Goal: Task Accomplishment & Management: Use online tool/utility

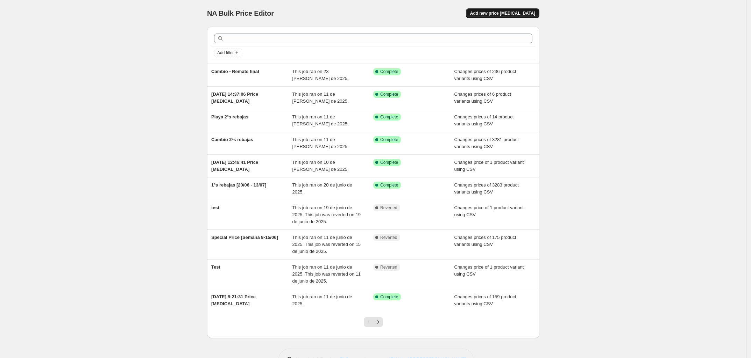
click at [504, 15] on span "Add new price [MEDICAL_DATA]" at bounding box center [502, 13] width 65 height 6
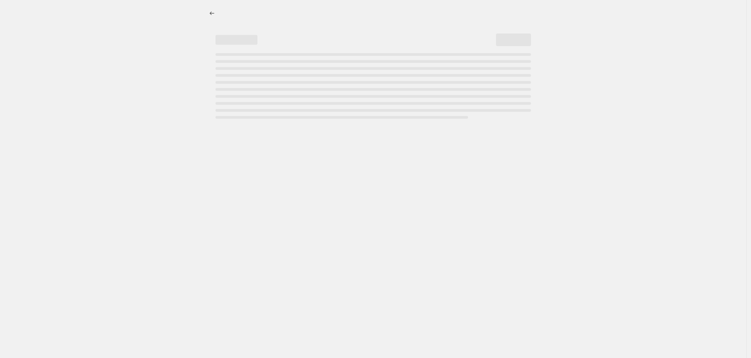
select select "percentage"
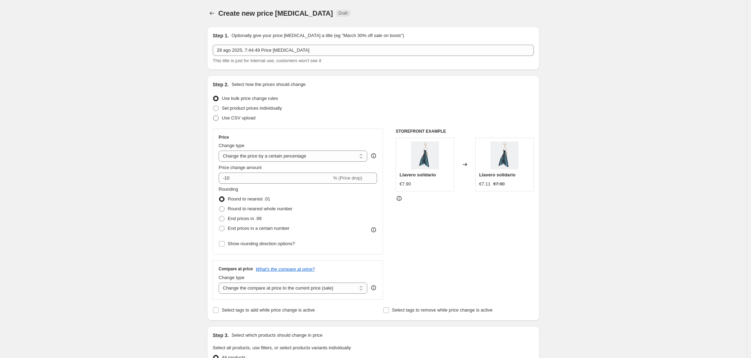
click at [241, 118] on span "Use CSV upload" at bounding box center [239, 117] width 34 height 5
click at [213, 116] on input "Use CSV upload" at bounding box center [213, 115] width 0 height 0
radio input "true"
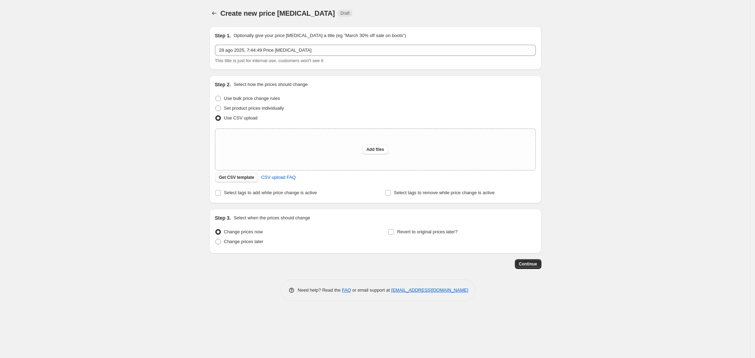
click at [239, 176] on span "Get CSV template" at bounding box center [236, 178] width 35 height 6
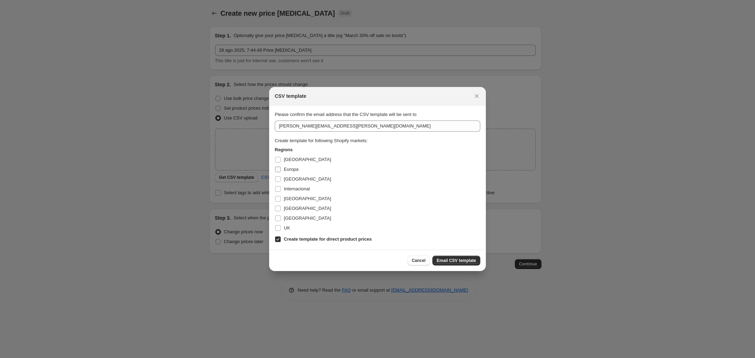
drag, startPoint x: 290, startPoint y: 157, endPoint x: 287, endPoint y: 167, distance: 10.9
click at [290, 160] on span "[GEOGRAPHIC_DATA]" at bounding box center [307, 159] width 47 height 5
click at [281, 160] on input "[GEOGRAPHIC_DATA]" at bounding box center [278, 160] width 6 height 6
checkbox input "true"
click at [285, 173] on label "Europa" at bounding box center [287, 170] width 24 height 10
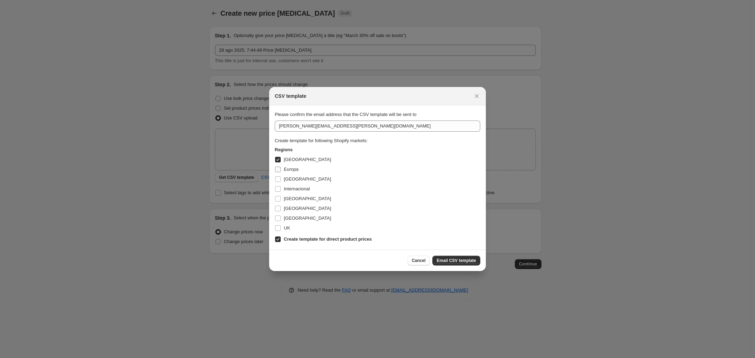
click at [281, 172] on input "Europa" at bounding box center [278, 170] width 6 height 6
checkbox input "true"
drag, startPoint x: 286, startPoint y: 178, endPoint x: 288, endPoint y: 185, distance: 6.9
click at [287, 180] on span "[GEOGRAPHIC_DATA]" at bounding box center [307, 179] width 47 height 5
click at [289, 191] on span "Internacional" at bounding box center [297, 188] width 26 height 5
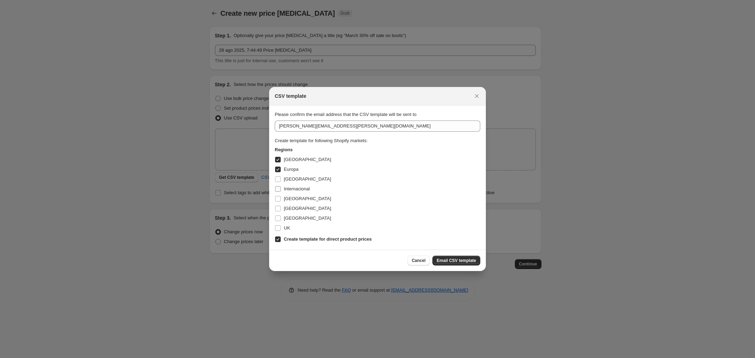
click at [281, 191] on input "Internacional" at bounding box center [278, 189] width 6 height 6
checkbox input "true"
click at [288, 180] on span "[GEOGRAPHIC_DATA]" at bounding box center [307, 179] width 47 height 5
click at [281, 180] on input "[GEOGRAPHIC_DATA]" at bounding box center [278, 180] width 6 height 6
checkbox input "true"
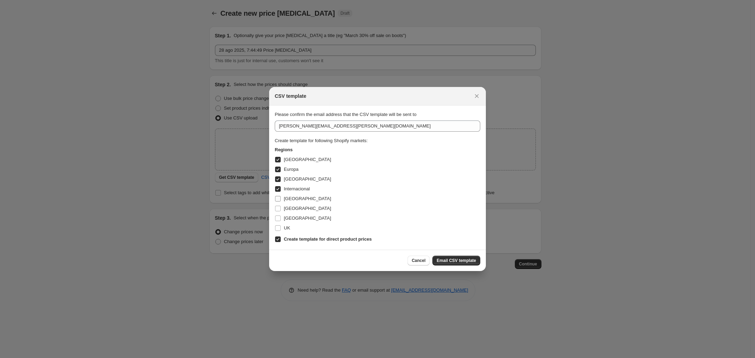
click at [285, 196] on span "[GEOGRAPHIC_DATA]" at bounding box center [307, 198] width 47 height 5
click at [281, 196] on input "[GEOGRAPHIC_DATA]" at bounding box center [278, 199] width 6 height 6
checkbox input "true"
click at [284, 209] on span "[GEOGRAPHIC_DATA]" at bounding box center [307, 208] width 47 height 5
click at [281, 209] on input "[GEOGRAPHIC_DATA]" at bounding box center [278, 209] width 6 height 6
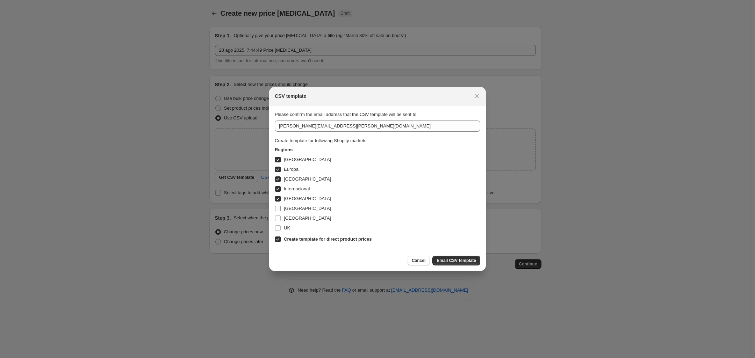
checkbox input "true"
click at [284, 221] on span "[GEOGRAPHIC_DATA]" at bounding box center [307, 218] width 47 height 5
click at [281, 221] on input "[GEOGRAPHIC_DATA]" at bounding box center [278, 219] width 6 height 6
checkbox input "true"
click at [284, 230] on span "UK" at bounding box center [287, 228] width 6 height 5
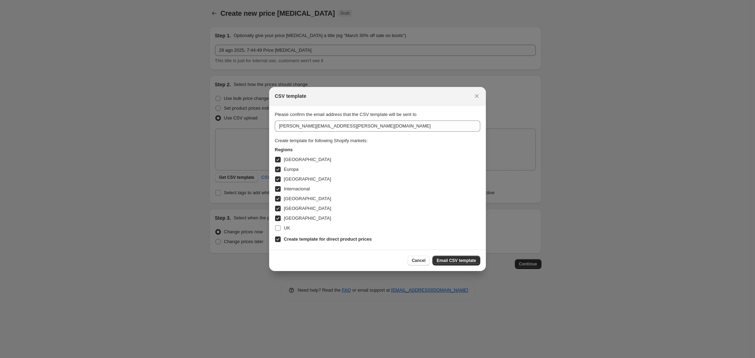
click at [281, 230] on input "UK" at bounding box center [278, 229] width 6 height 6
checkbox input "true"
click at [459, 265] on div "Cancel Email CSV template" at bounding box center [377, 260] width 217 height 21
click at [458, 262] on span "Email CSV template" at bounding box center [457, 261] width 40 height 6
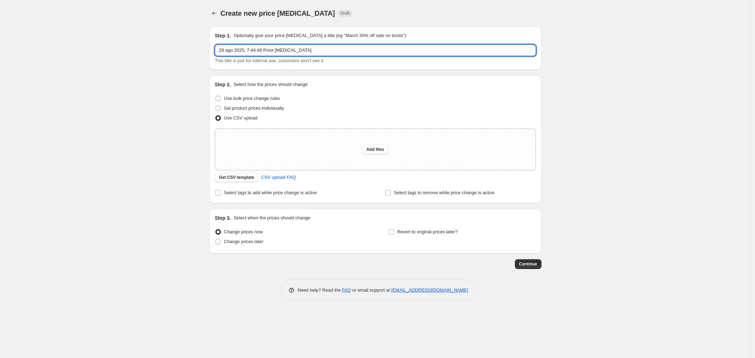
click at [321, 48] on input "28 ago 2025, 7:44:49 Price [MEDICAL_DATA]" at bounding box center [375, 50] width 321 height 11
type input "Reseteo - Rebajas"
click at [175, 154] on div "Create new price [MEDICAL_DATA]. This page is ready Create new price [MEDICAL_D…" at bounding box center [375, 179] width 751 height 358
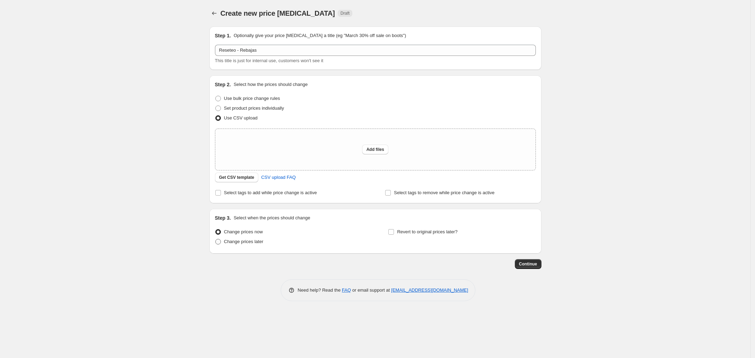
click at [226, 246] on label "Change prices later" at bounding box center [239, 242] width 49 height 10
click at [216, 240] on input "Change prices later" at bounding box center [215, 239] width 0 height 0
radio input "true"
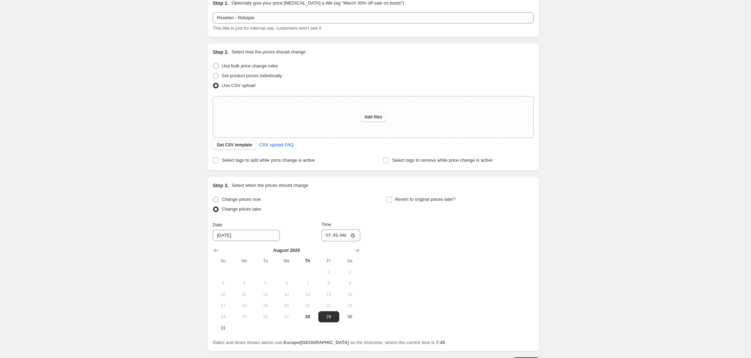
scroll to position [84, 0]
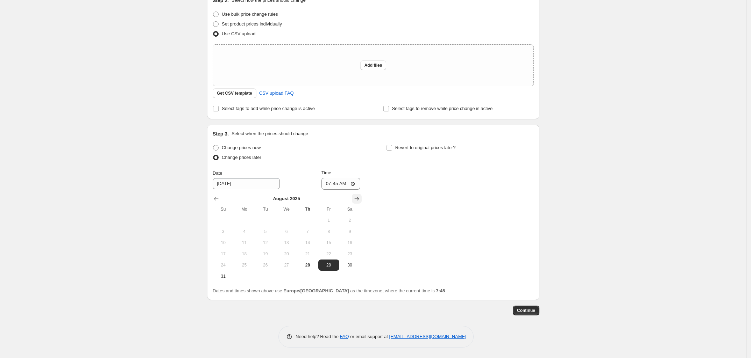
click at [356, 200] on icon "Show next month, September 2025" at bounding box center [356, 198] width 7 height 7
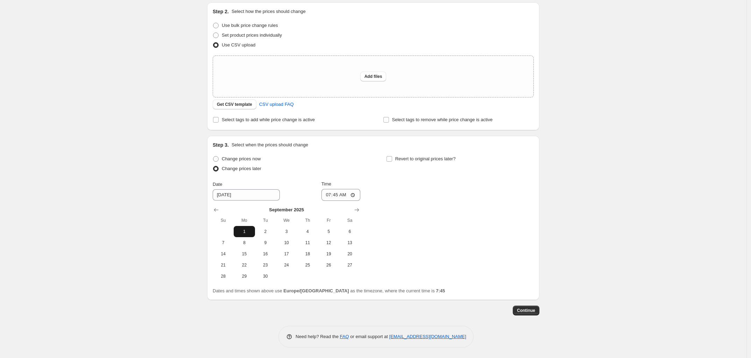
click at [251, 232] on span "1" at bounding box center [243, 232] width 15 height 6
type input "[DATE]"
click at [193, 206] on div "Create new price [MEDICAL_DATA]. This page is ready Create new price [MEDICAL_D…" at bounding box center [373, 143] width 746 height 432
click at [337, 196] on input "07:45" at bounding box center [340, 195] width 39 height 12
type input "06:30"
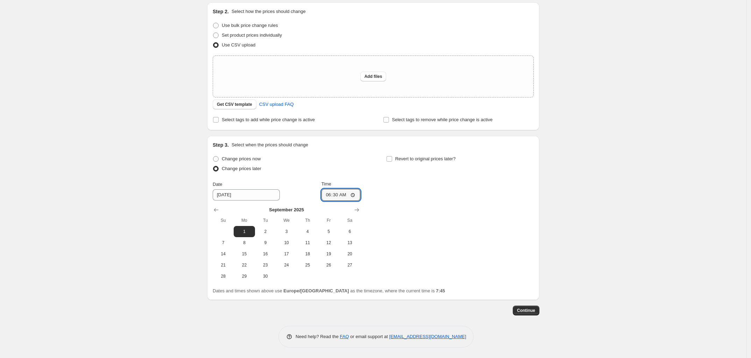
click at [164, 195] on div "Create new price [MEDICAL_DATA]. This page is ready Create new price [MEDICAL_D…" at bounding box center [373, 143] width 746 height 432
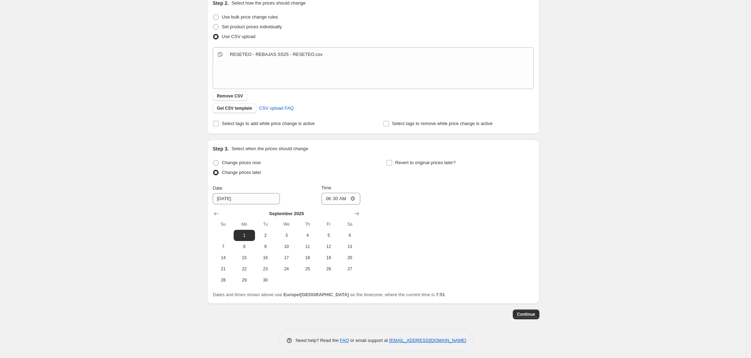
scroll to position [85, 0]
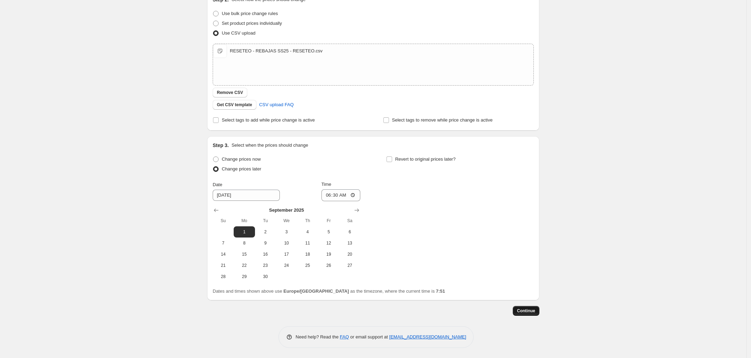
click at [531, 311] on span "Continue" at bounding box center [526, 311] width 18 height 6
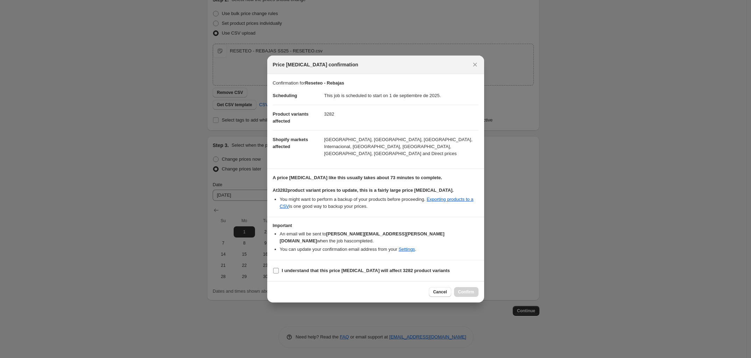
click at [277, 268] on input "I understand that this price [MEDICAL_DATA] will affect 3282 product variants" at bounding box center [276, 271] width 6 height 6
checkbox input "true"
click at [463, 282] on div "Cancel Confirm" at bounding box center [375, 292] width 217 height 21
click at [465, 287] on button "Confirm" at bounding box center [466, 292] width 24 height 10
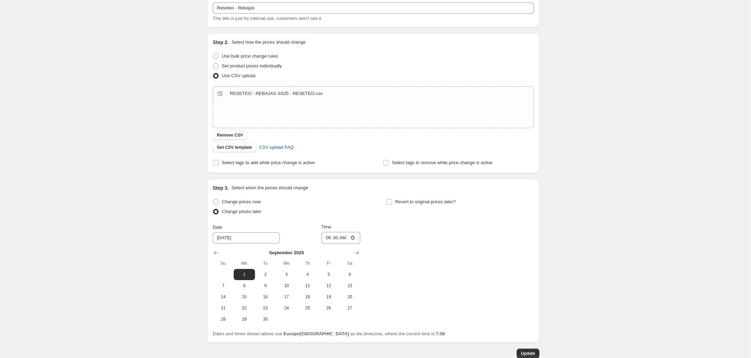
click at [720, 100] on div "Reseteo - Rebajas. This page is ready Reseteo - Rebajas Info Scheduled Copy to …" at bounding box center [373, 158] width 746 height 486
